Goal: Task Accomplishment & Management: Use online tool/utility

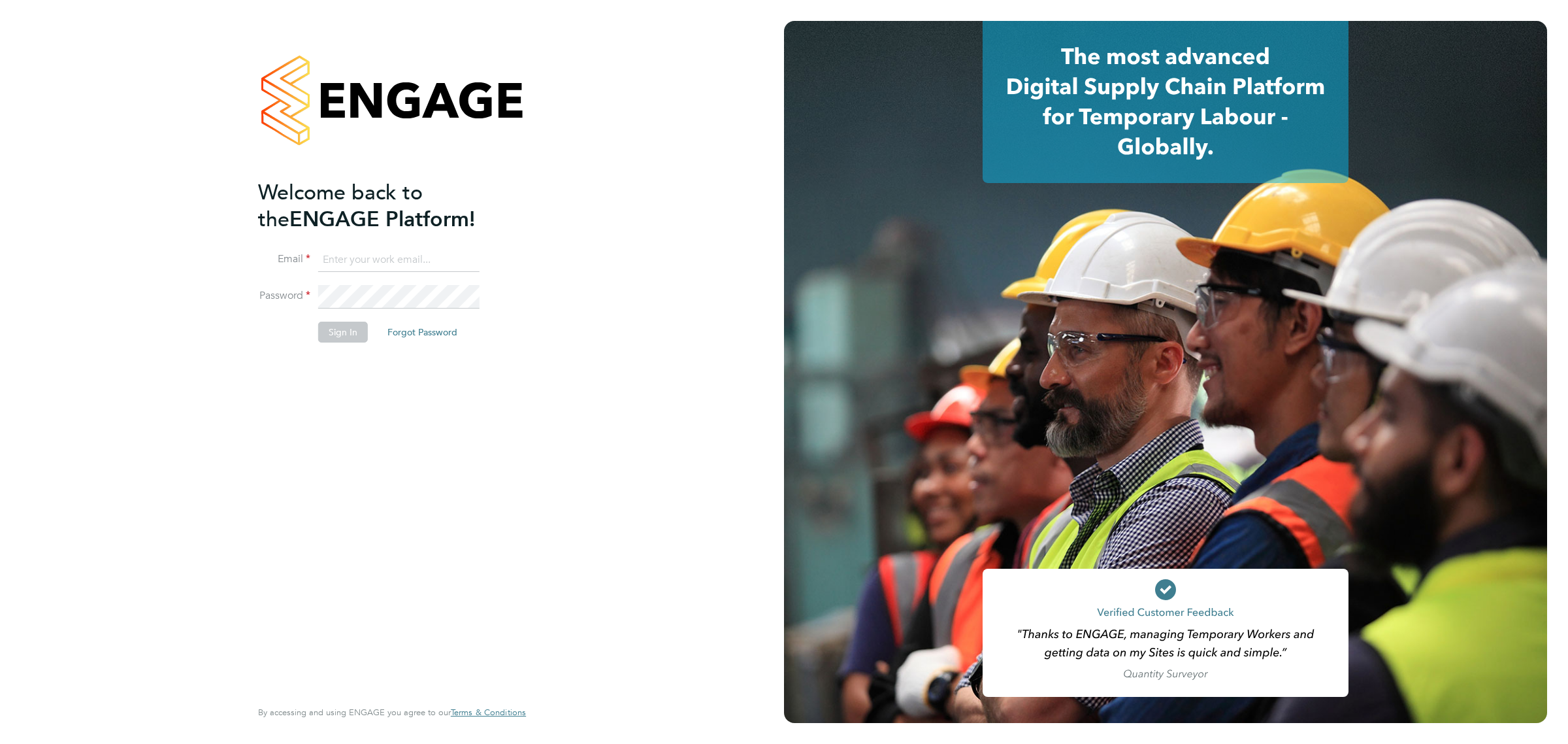
type input "bperkin@psrsolutions.co.uk"
click at [347, 337] on button "Sign In" at bounding box center [342, 332] width 49 height 21
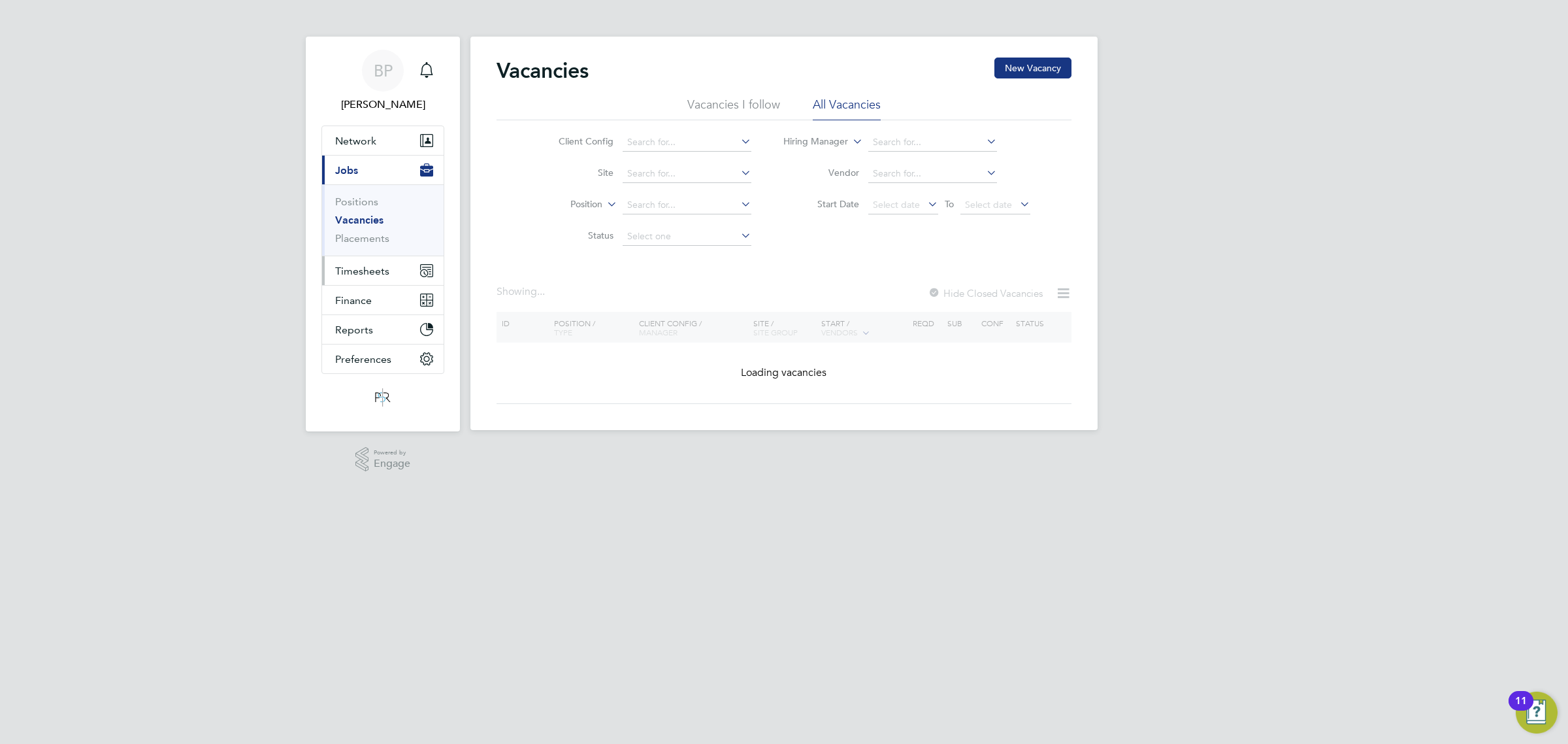
click at [358, 273] on span "Timesheets" at bounding box center [362, 270] width 54 height 12
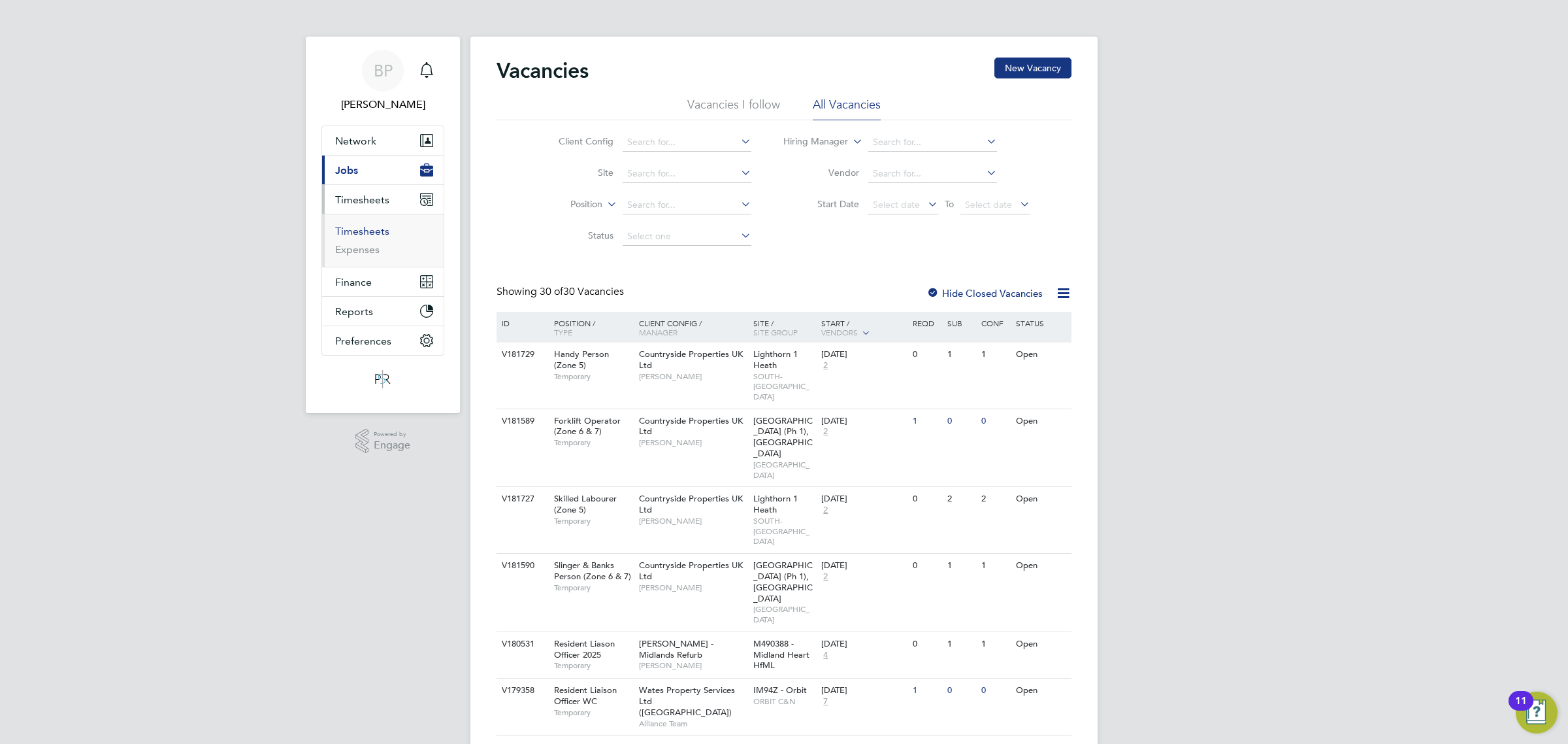
click at [361, 229] on link "Timesheets" at bounding box center [362, 231] width 54 height 12
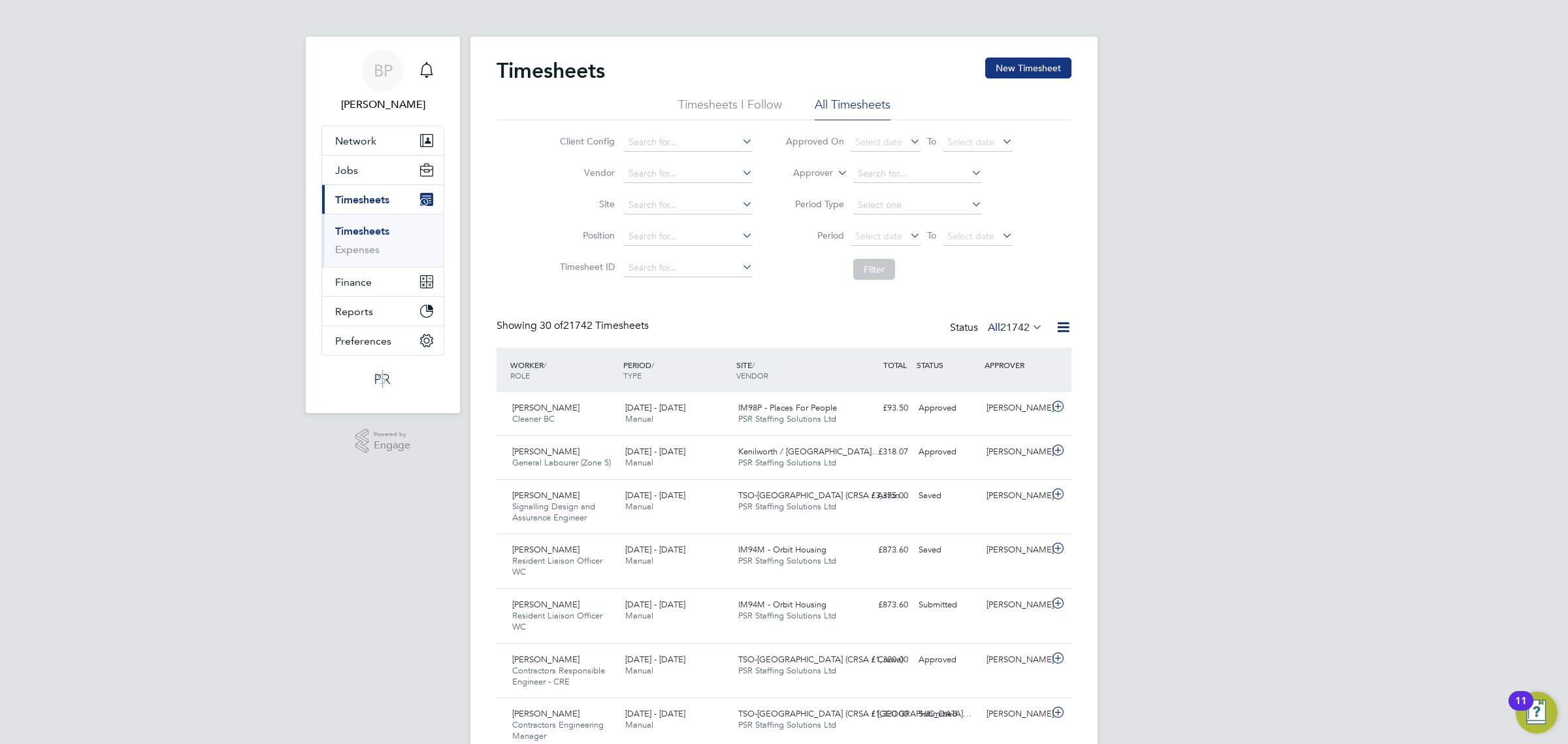
click at [1063, 328] on icon at bounding box center [1063, 327] width 16 height 16
click at [835, 173] on icon at bounding box center [835, 169] width 0 height 12
click at [803, 185] on li "Worker" at bounding box center [800, 188] width 65 height 17
click at [870, 172] on input at bounding box center [917, 174] width 129 height 18
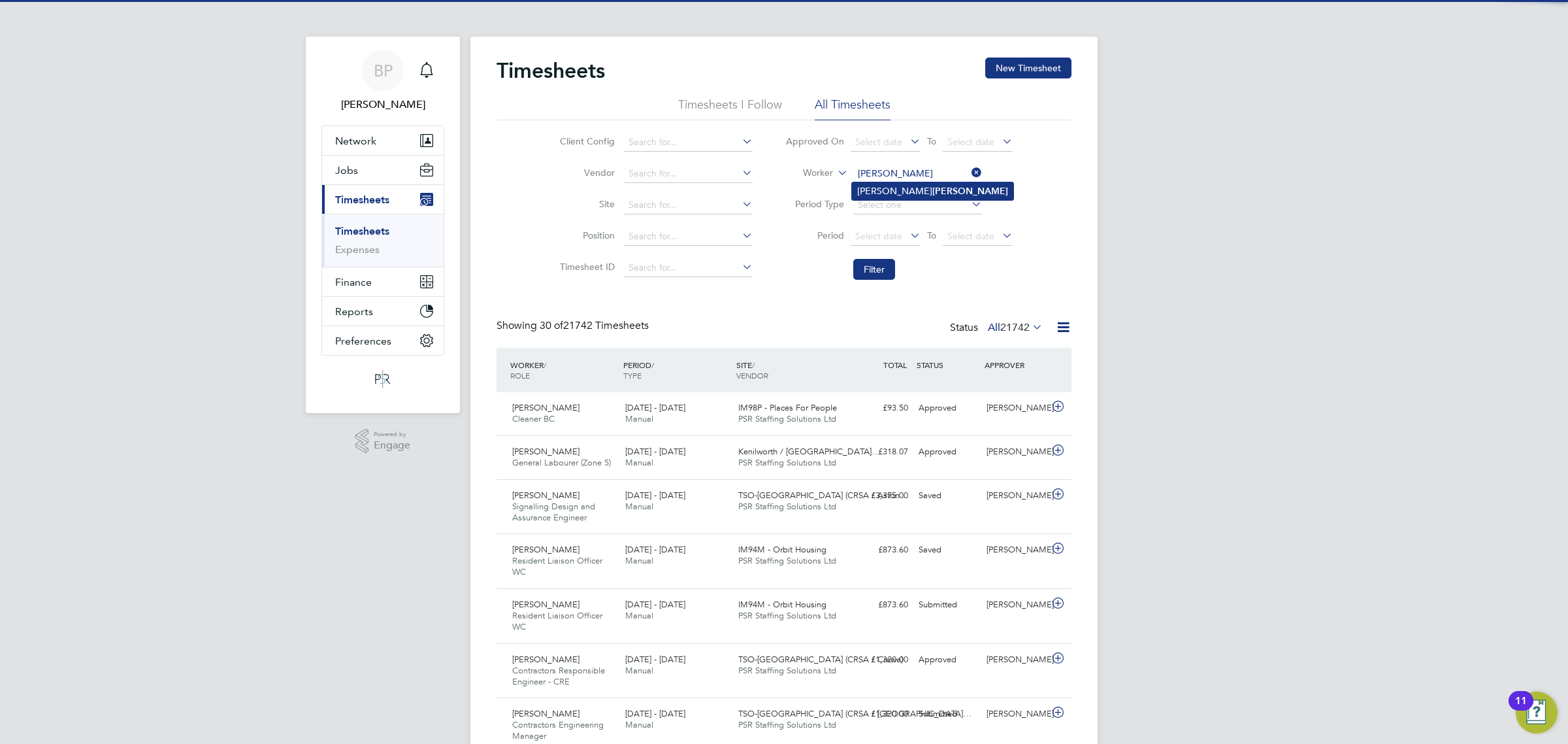
click at [873, 187] on li "Steve Nickless" at bounding box center [932, 191] width 162 height 17
type input "Steve Nickless"
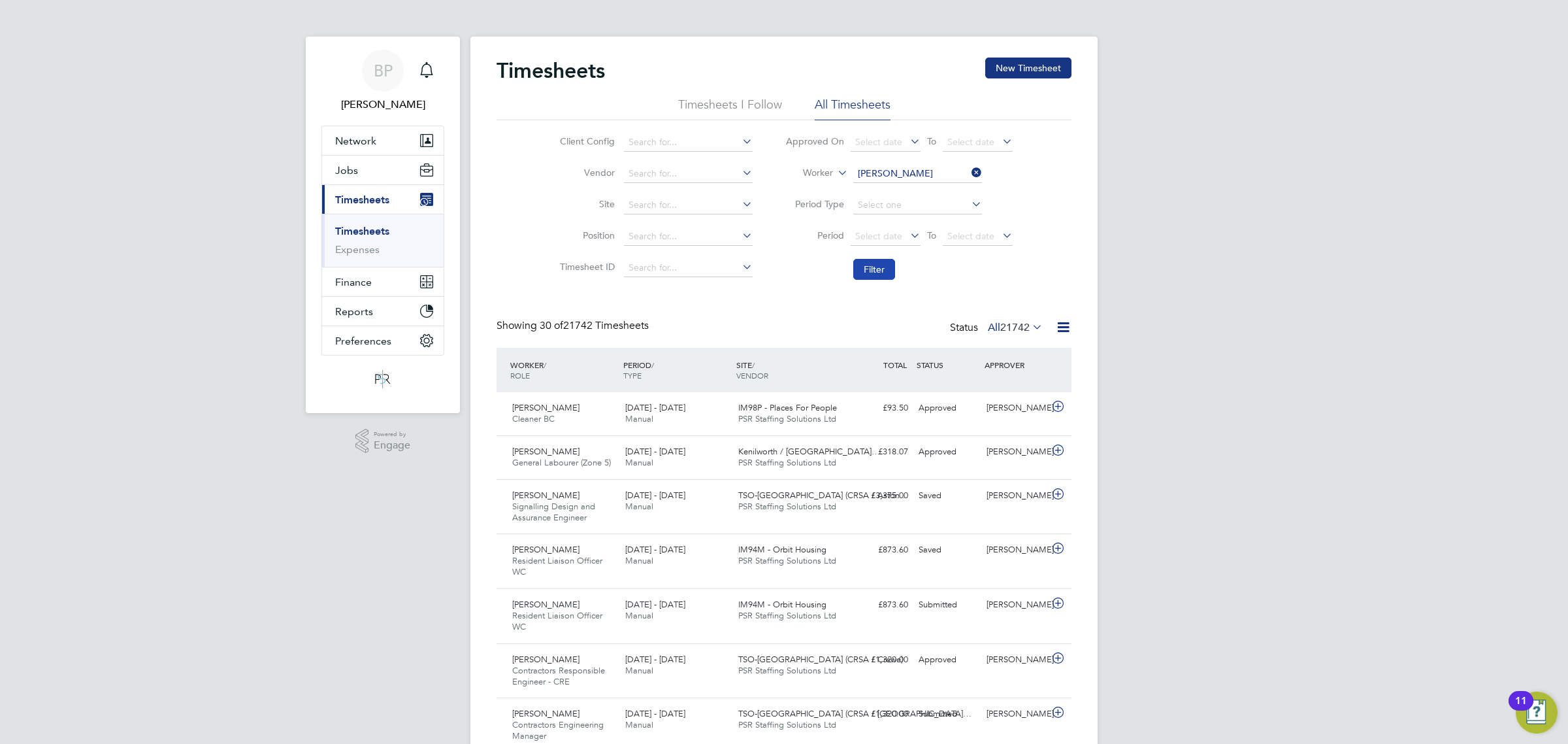
click at [873, 271] on button "Filter" at bounding box center [874, 270] width 41 height 21
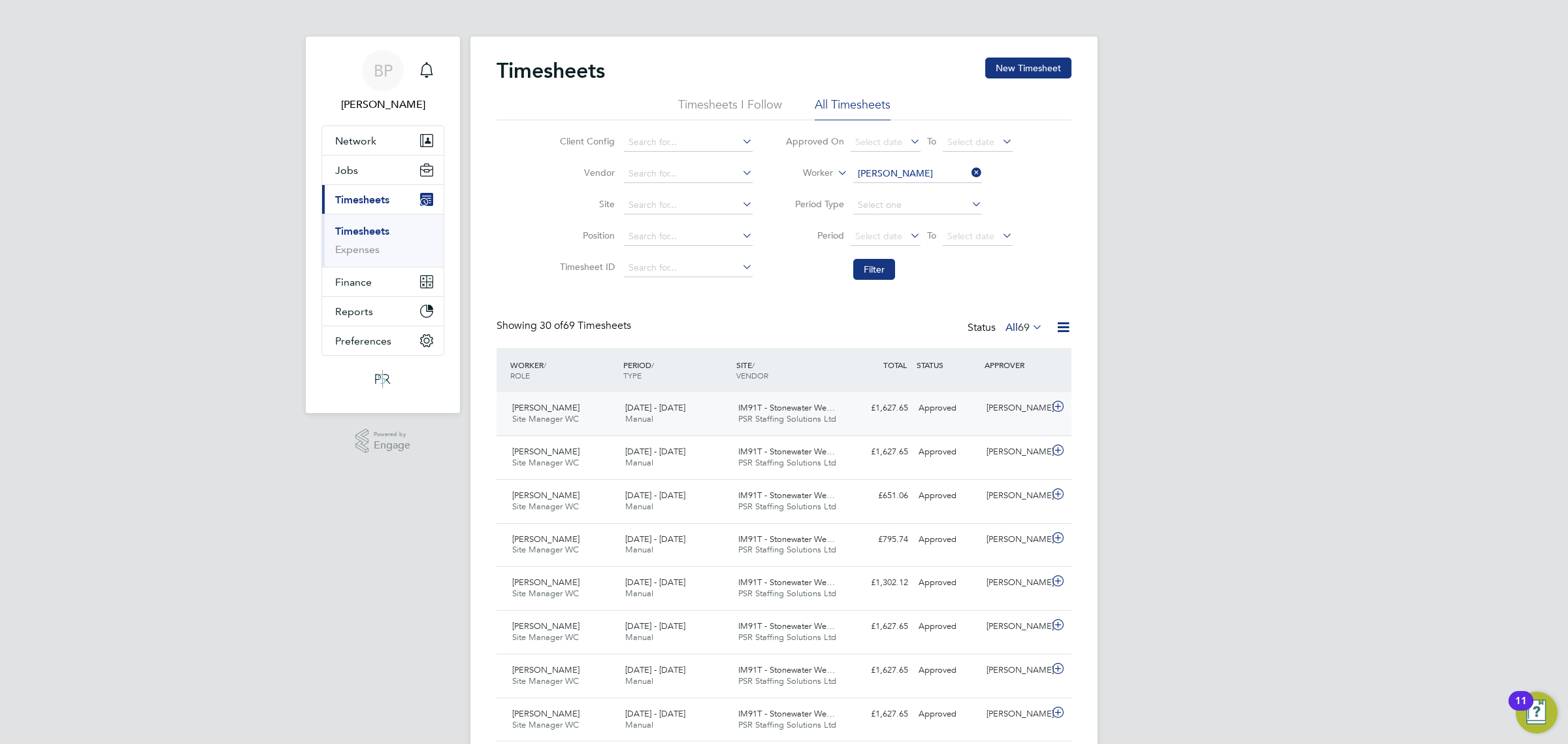
click at [1060, 407] on icon at bounding box center [1057, 406] width 16 height 10
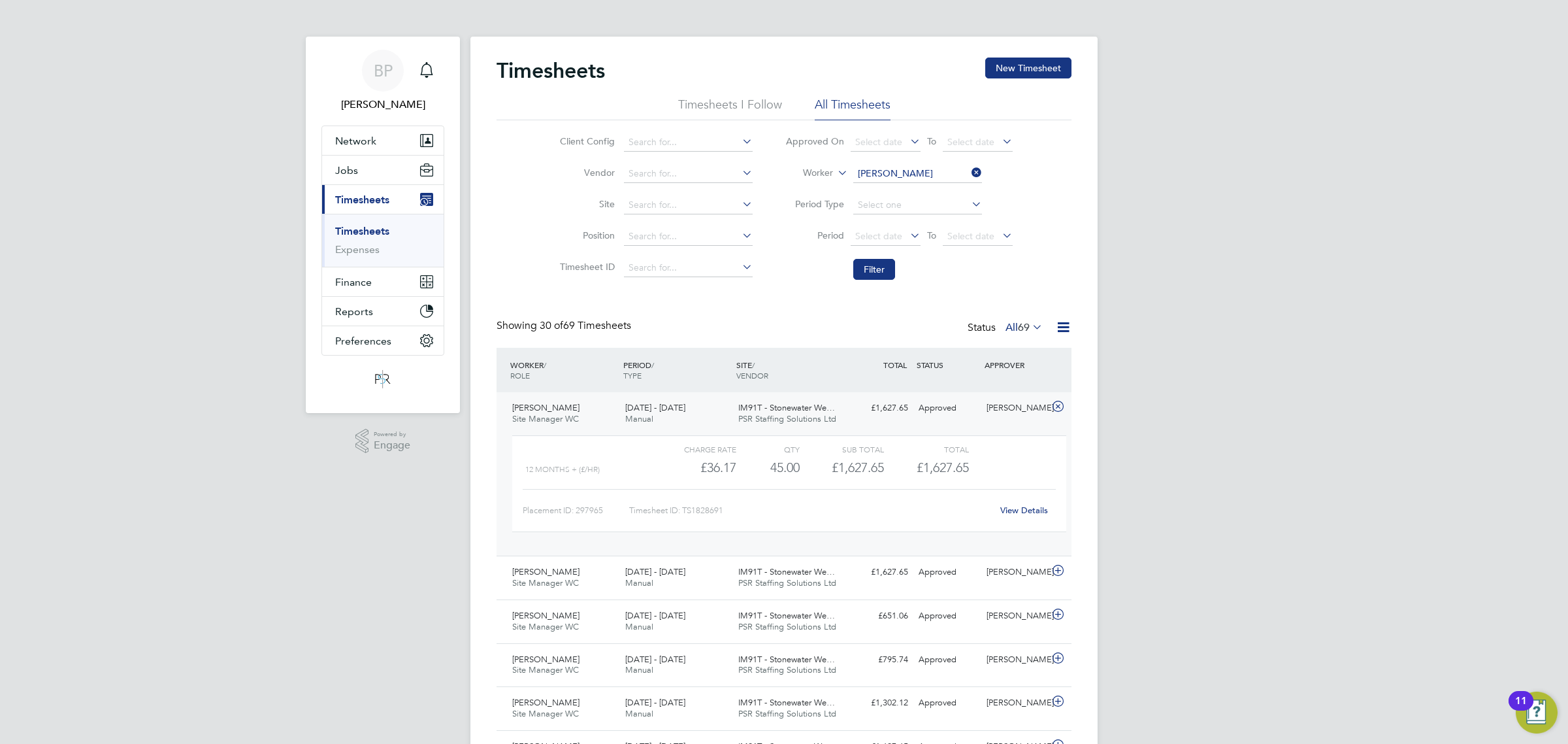
click at [1019, 513] on link "View Details" at bounding box center [1024, 510] width 48 height 11
click at [882, 171] on input at bounding box center [917, 174] width 129 height 18
type input "greenwood"
